Goal: Information Seeking & Learning: Learn about a topic

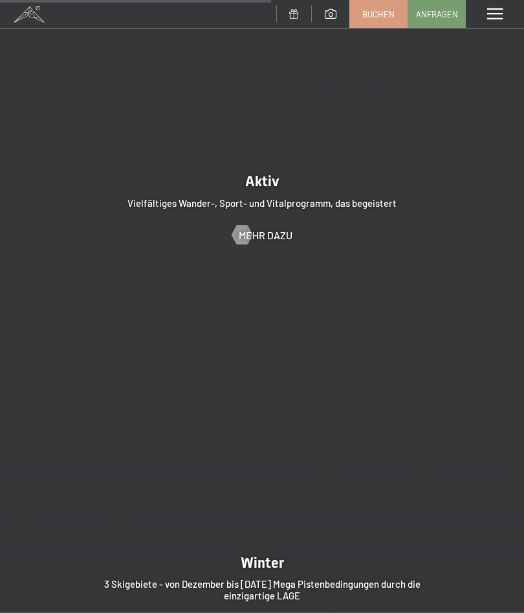
scroll to position [2501, 0]
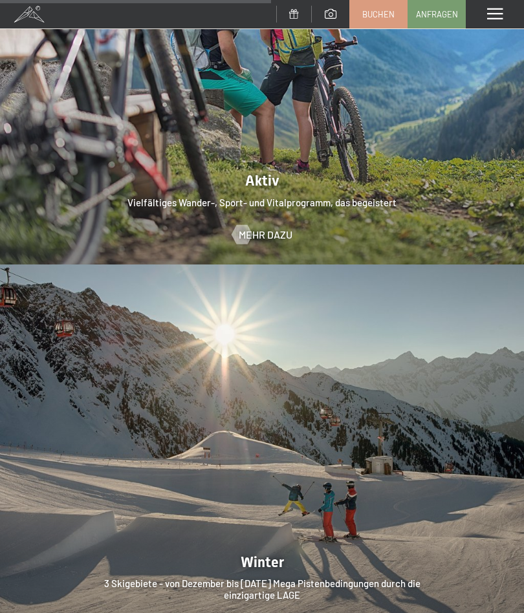
click at [274, 228] on span "Mehr dazu" at bounding box center [266, 235] width 54 height 14
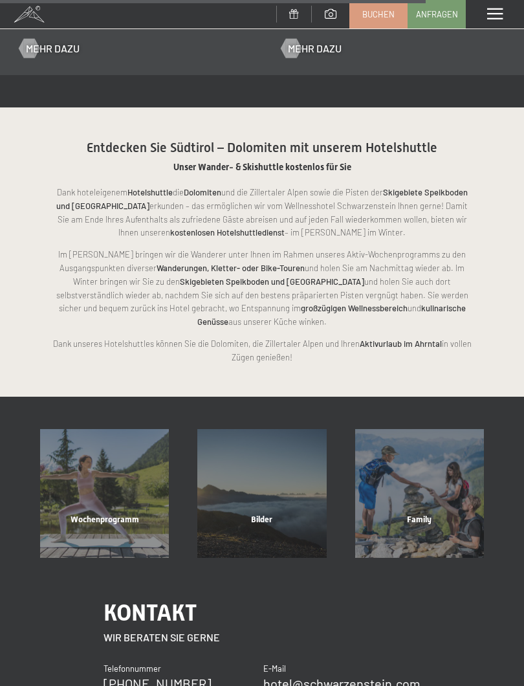
scroll to position [2176, 0]
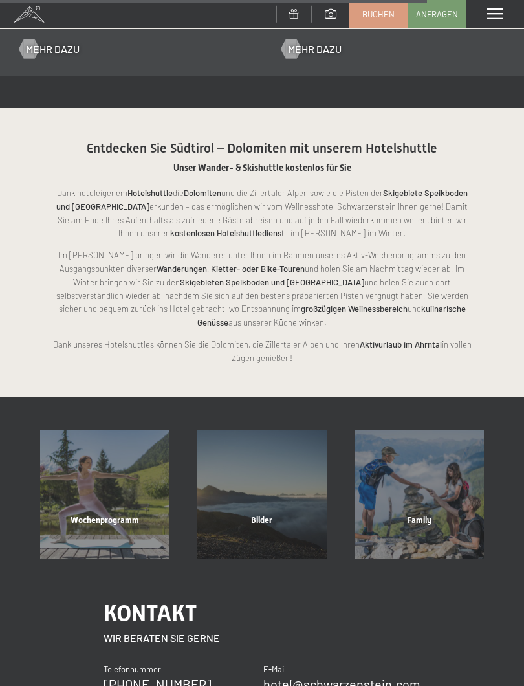
click at [427, 514] on div "Family" at bounding box center [419, 536] width 157 height 44
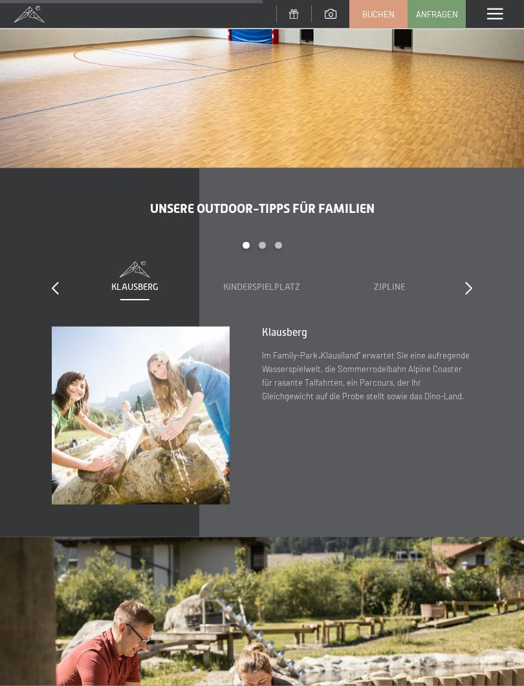
scroll to position [3052, 0]
click at [386, 281] on span "Zipline" at bounding box center [389, 286] width 31 height 10
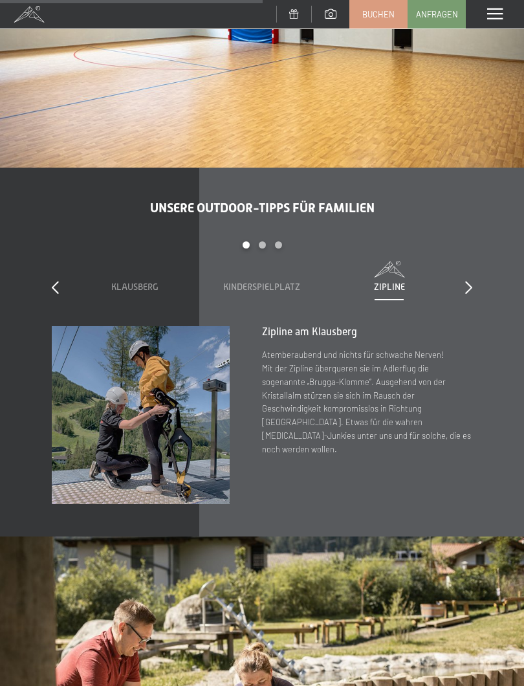
click at [462, 241] on div "slide 1 to 3 of 7 Klausberg Kinderspielplatz Zipline Reiten Fischteich Family-F…" at bounding box center [262, 283] width 420 height 85
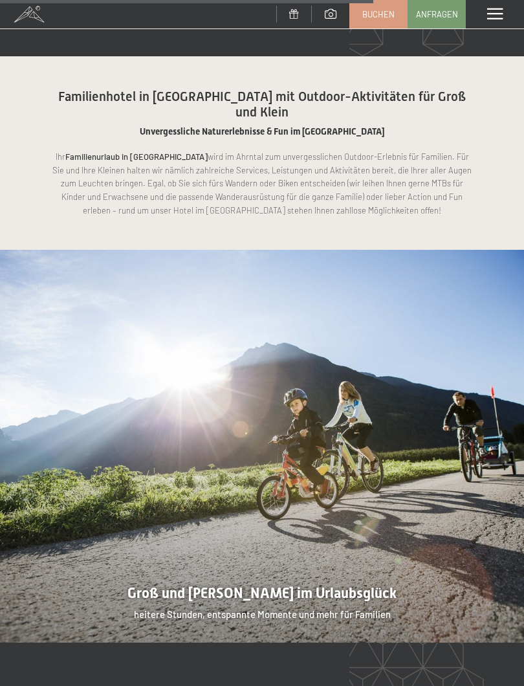
scroll to position [4318, 0]
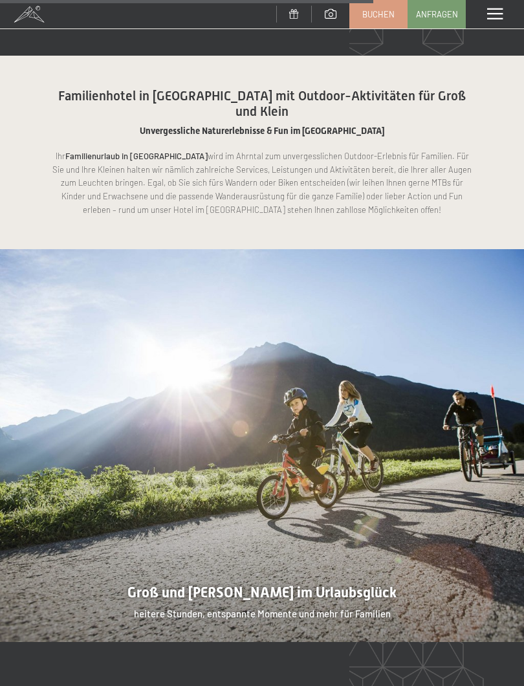
click at [314, 391] on div at bounding box center [262, 445] width 524 height 393
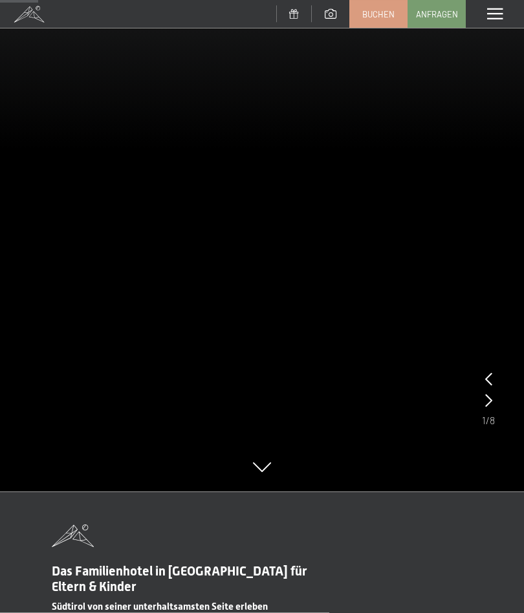
scroll to position [74, 0]
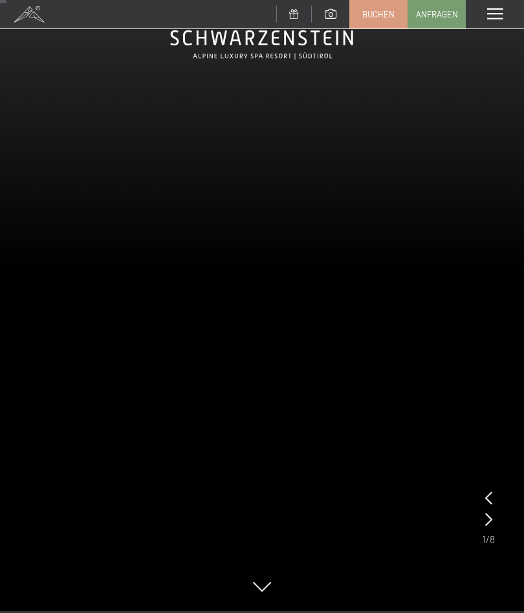
click at [495, 12] on span at bounding box center [495, 14] width 16 height 12
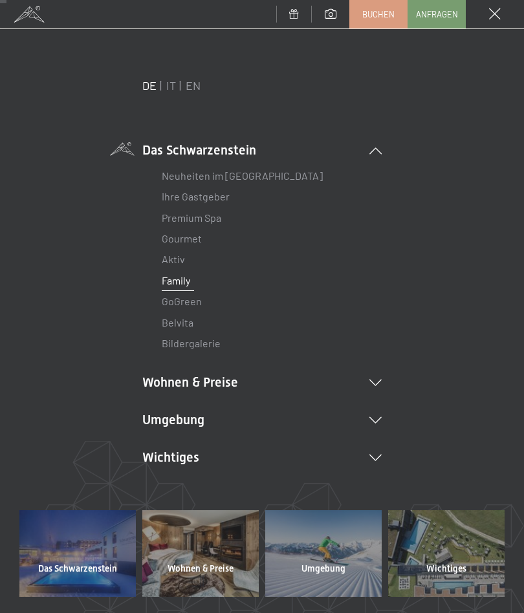
click at [371, 411] on li "Umgebung Das Ahrntal Ski & Winter Skifahren Skischule Wandern & Sommer Wandern …" at bounding box center [261, 420] width 239 height 18
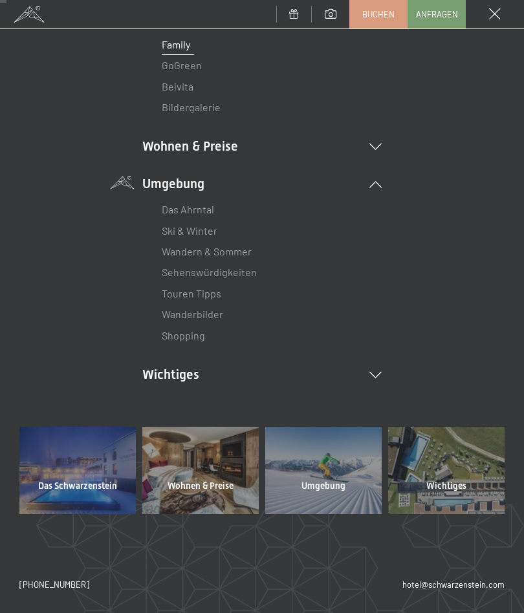
scroll to position [235, 0]
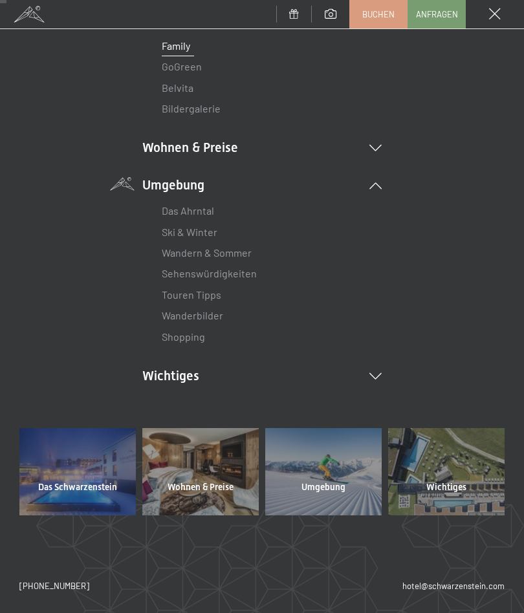
click at [198, 334] on link "Shopping" at bounding box center [183, 337] width 43 height 12
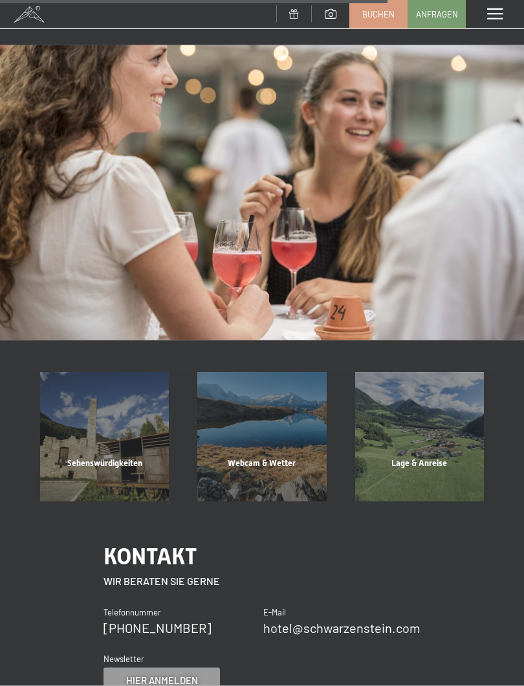
scroll to position [1151, 0]
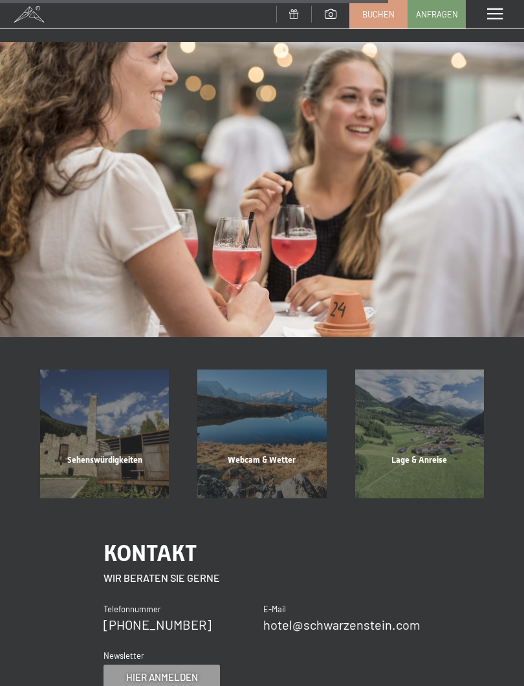
click at [117, 455] on span "Sehenswürdigkeiten" at bounding box center [104, 460] width 75 height 10
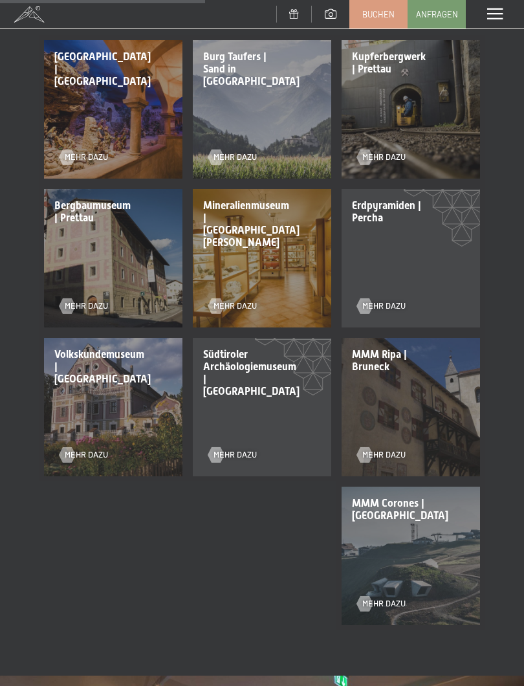
scroll to position [625, 0]
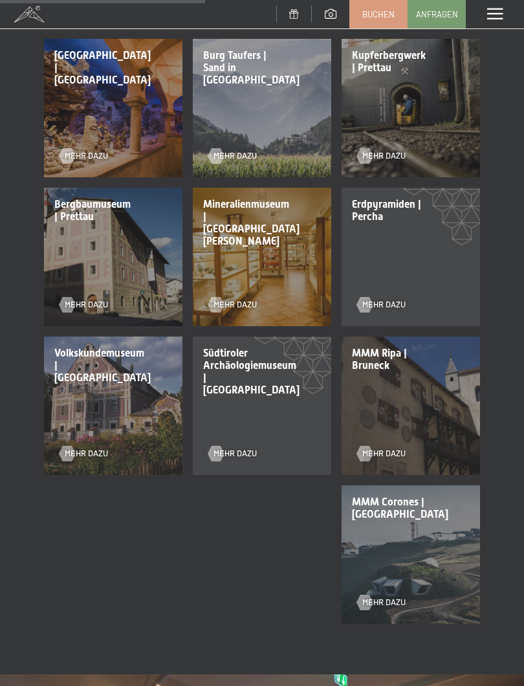
click at [375, 299] on span "Mehr dazu" at bounding box center [383, 305] width 43 height 12
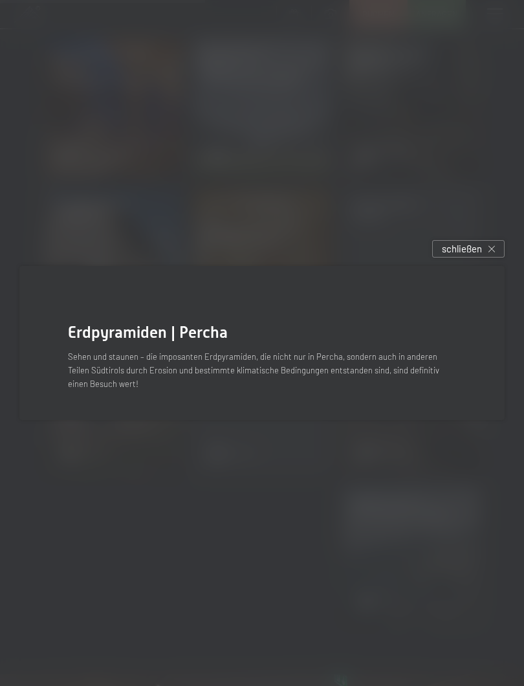
click at [406, 323] on div "Erdpyramiden | Percha" at bounding box center [262, 332] width 388 height 23
click at [483, 246] on div "schließen" at bounding box center [468, 248] width 72 height 17
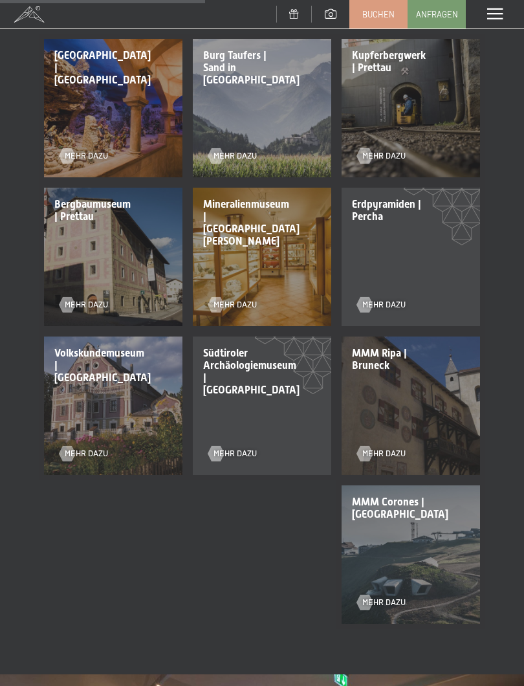
click at [369, 297] on div at bounding box center [364, 305] width 9 height 16
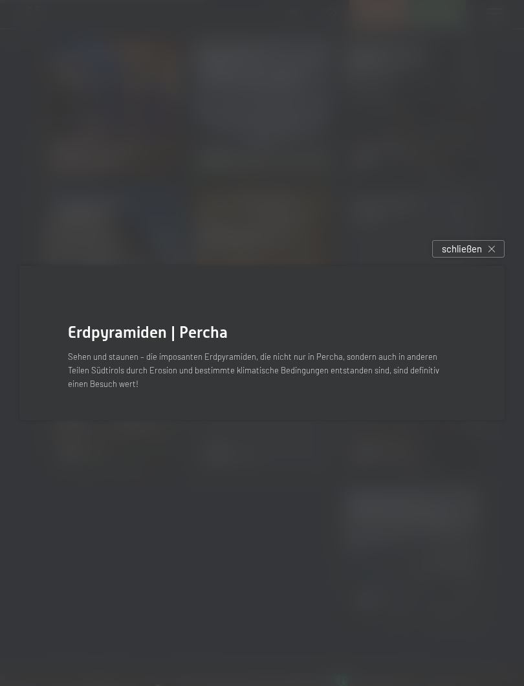
click at [394, 149] on div at bounding box center [262, 343] width 524 height 686
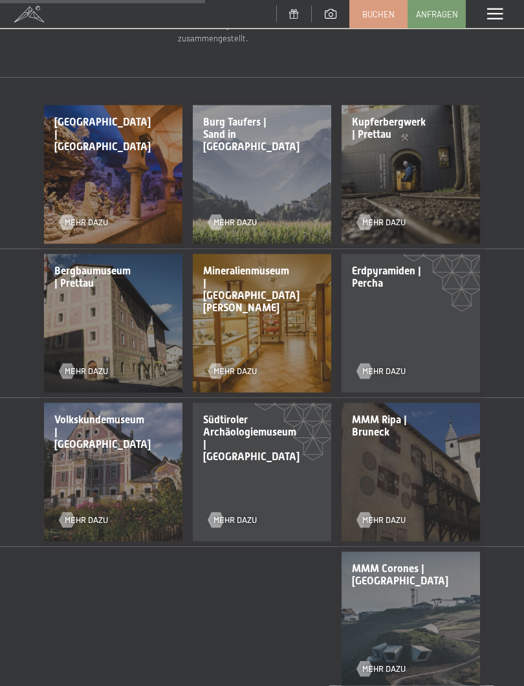
scroll to position [521, 0]
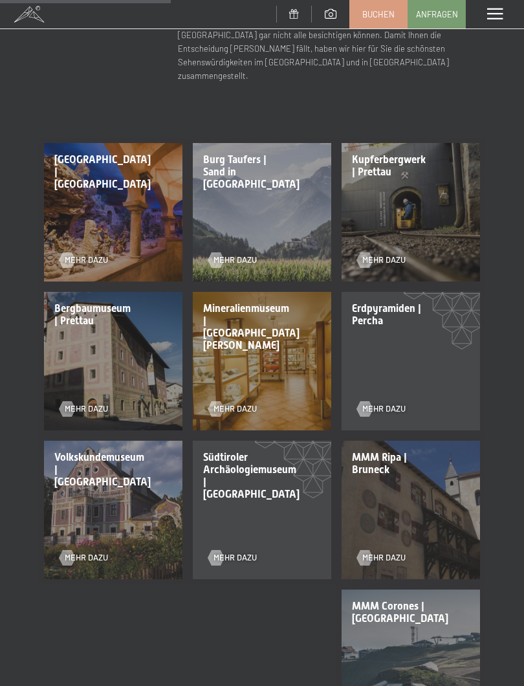
click at [380, 254] on span "Mehr dazu" at bounding box center [383, 260] width 43 height 12
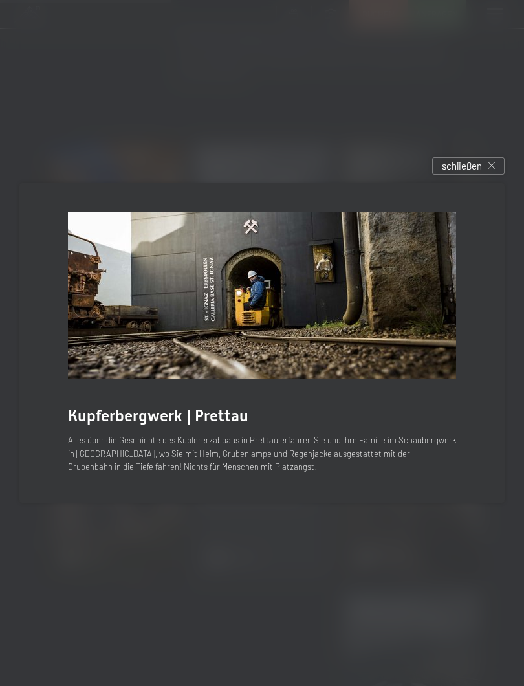
click at [469, 158] on div "schließen" at bounding box center [468, 165] width 72 height 17
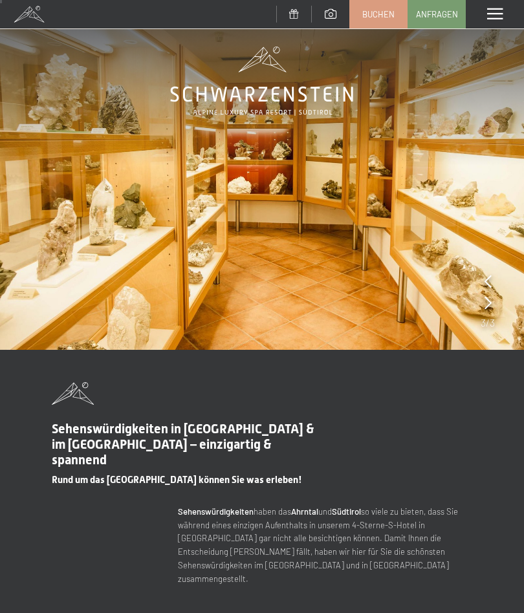
scroll to position [0, 0]
